Goal: Task Accomplishment & Management: Manage account settings

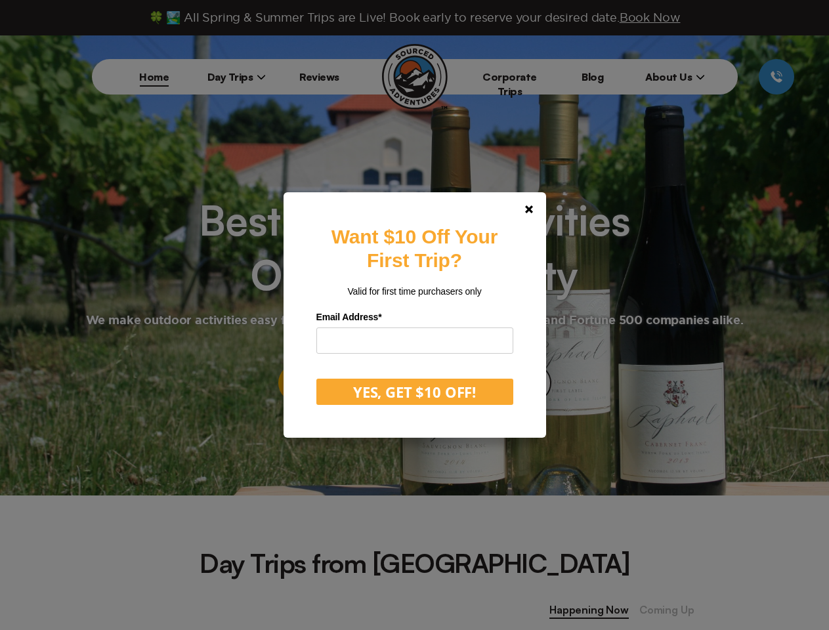
click at [414, 315] on label "Email Address *" at bounding box center [414, 317] width 197 height 20
click at [533, 209] on polygon at bounding box center [529, 209] width 8 height 8
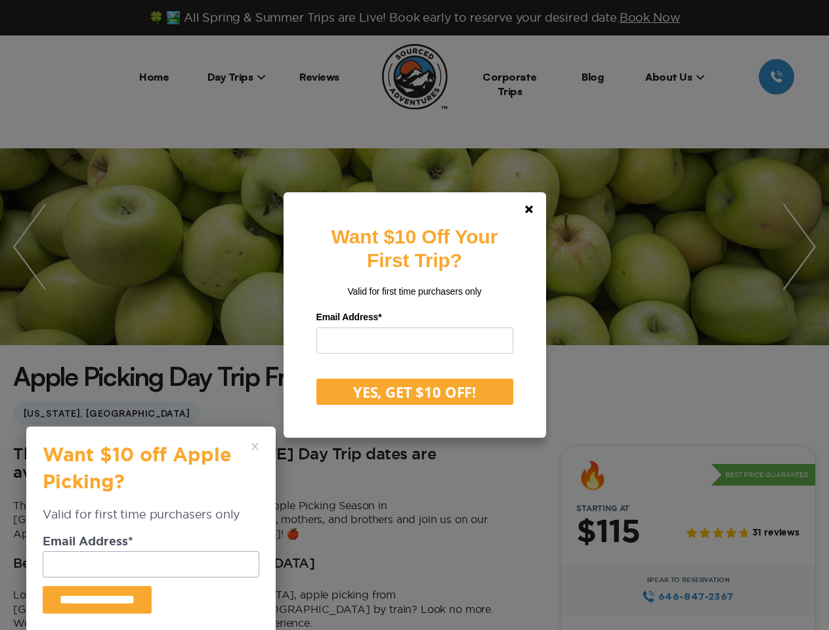
click at [414, 315] on label "Email Address *" at bounding box center [414, 317] width 197 height 20
click at [533, 209] on polygon at bounding box center [529, 209] width 8 height 8
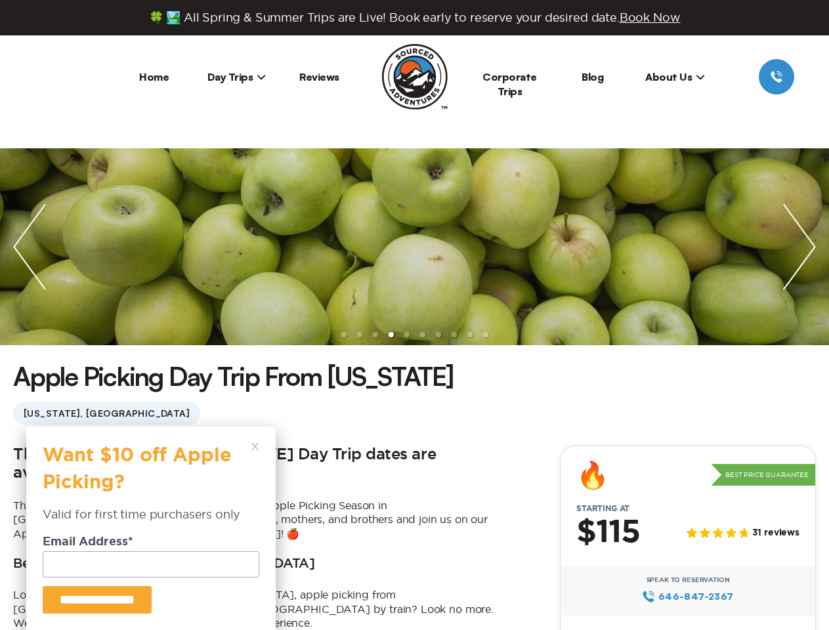
click at [255, 447] on polygon at bounding box center [254, 446] width 7 height 7
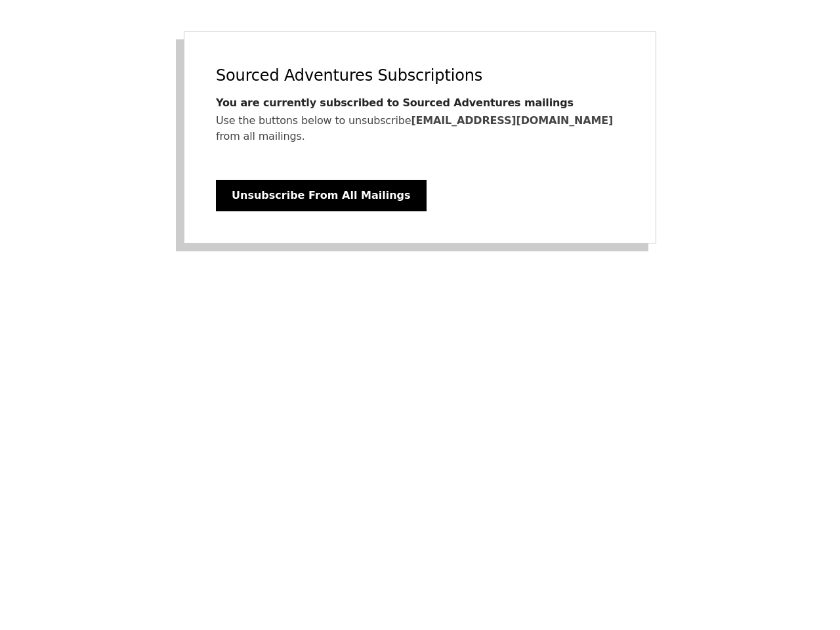
click at [420, 137] on p "Use the buttons below to unsubscribe [EMAIL_ADDRESS][DOMAIN_NAME] from all mail…" at bounding box center [420, 129] width 408 height 32
click at [304, 196] on button "Unsubscribe From All Mailings" at bounding box center [321, 196] width 211 height 32
